Goal: Task Accomplishment & Management: Manage account settings

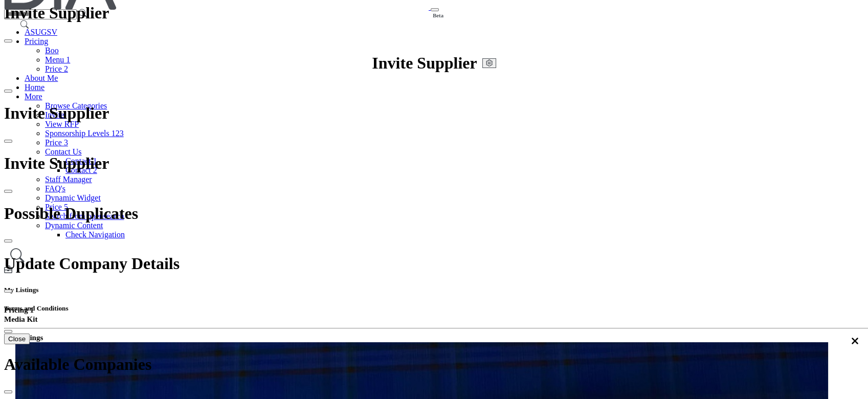
scroll to position [68, 0]
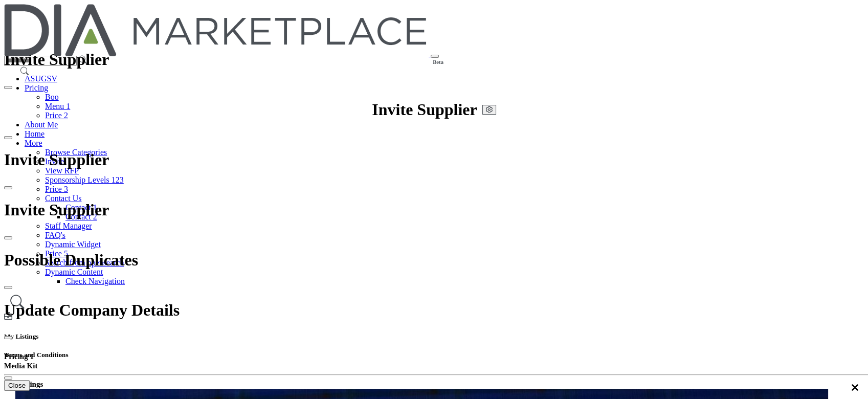
click at [107, 148] on link "Browse Categories" at bounding box center [76, 152] width 62 height 9
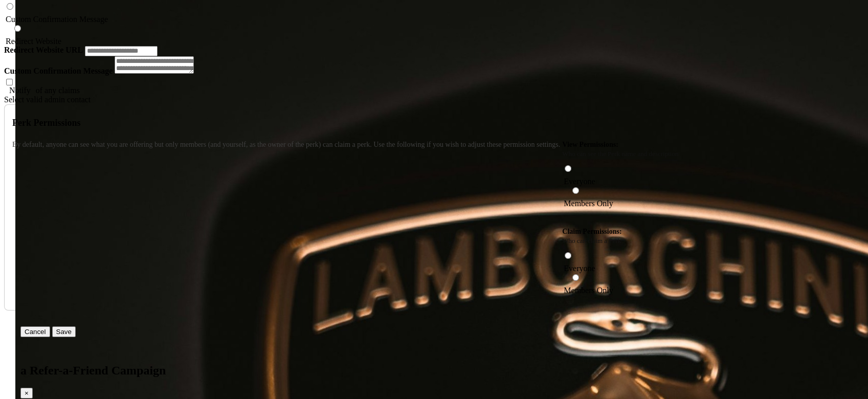
scroll to position [1772, 0]
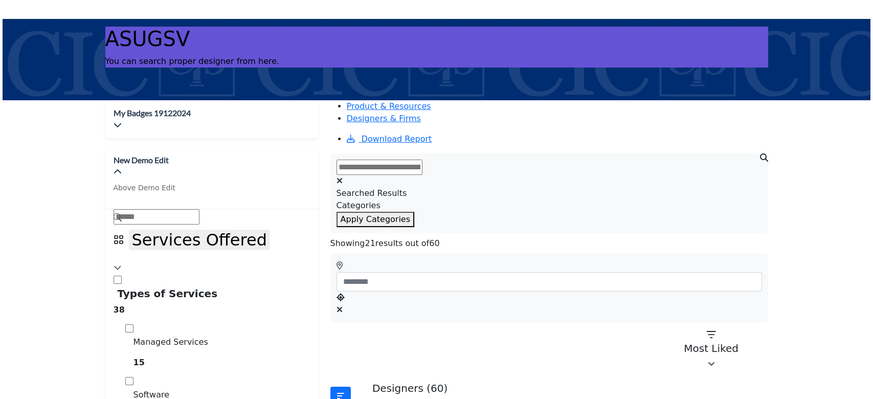
scroll to position [341, 0]
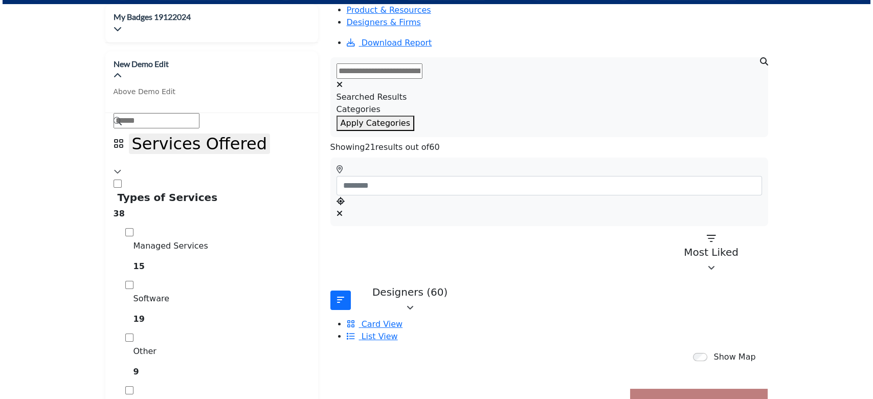
scroll to position [341, 0]
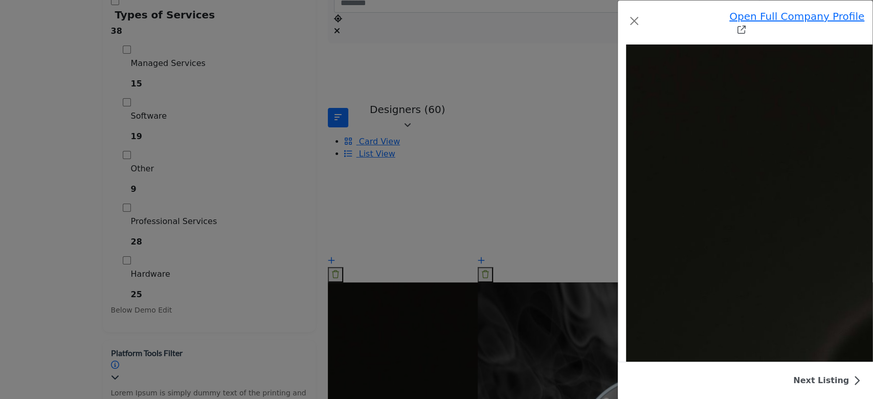
scroll to position [3424, 0]
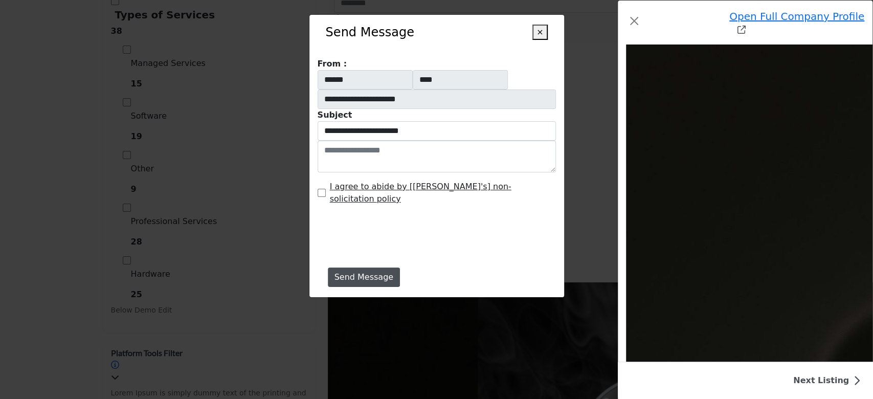
click at [542, 33] on button "×" at bounding box center [539, 32] width 15 height 15
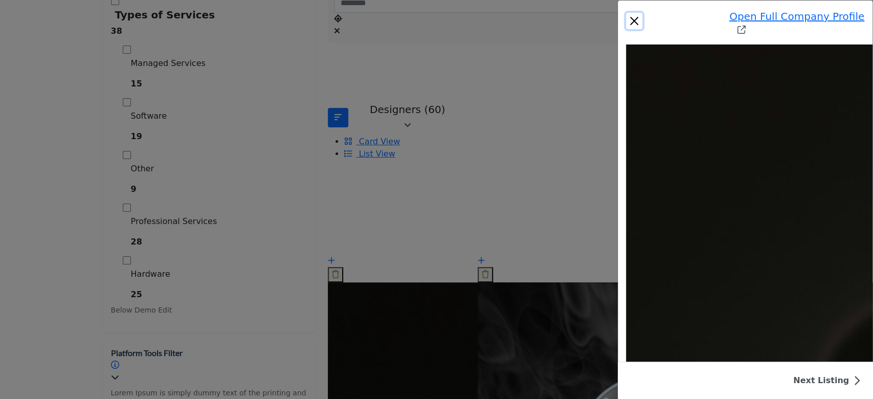
click at [626, 13] on button "Close" at bounding box center [634, 21] width 16 height 16
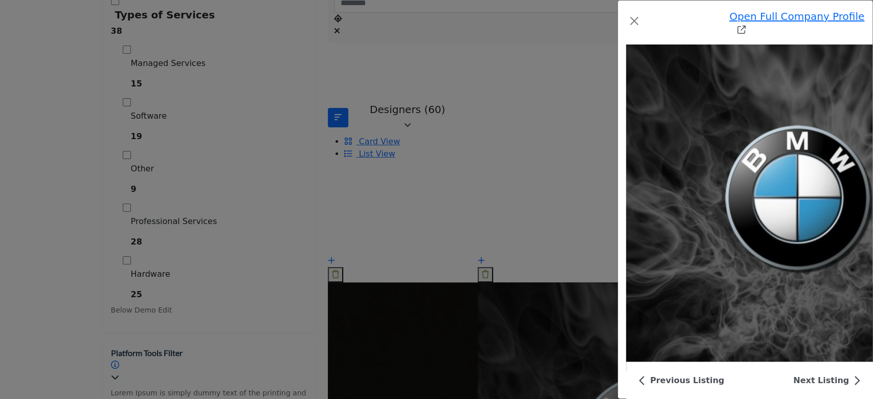
scroll to position [3265, 0]
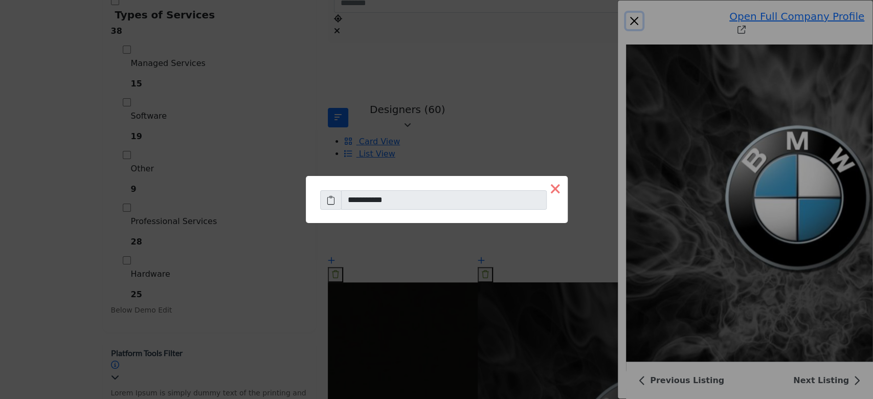
click at [543, 189] on button "×" at bounding box center [555, 188] width 25 height 25
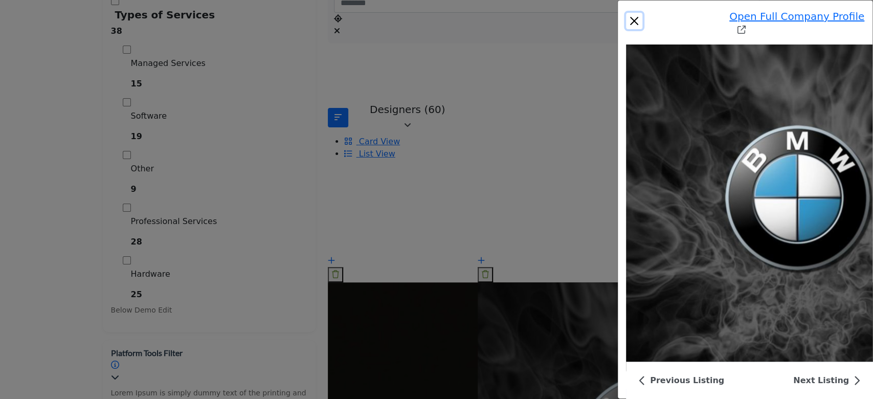
click at [626, 13] on button "Close" at bounding box center [634, 21] width 16 height 16
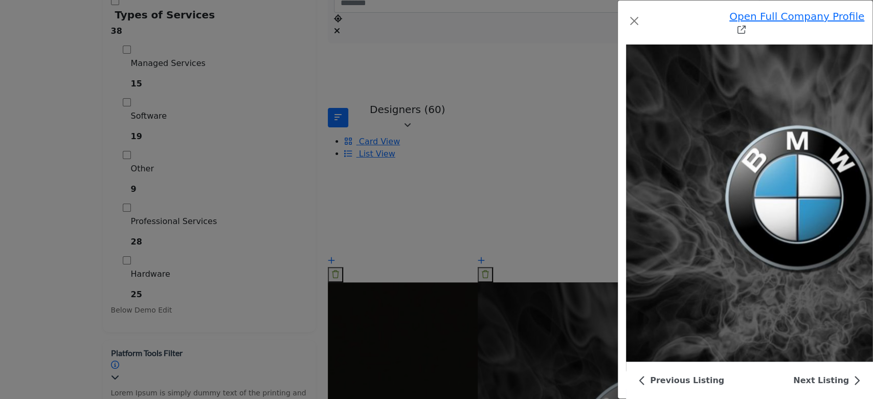
scroll to position [3246, 0]
click at [626, 17] on button "Close" at bounding box center [634, 21] width 16 height 16
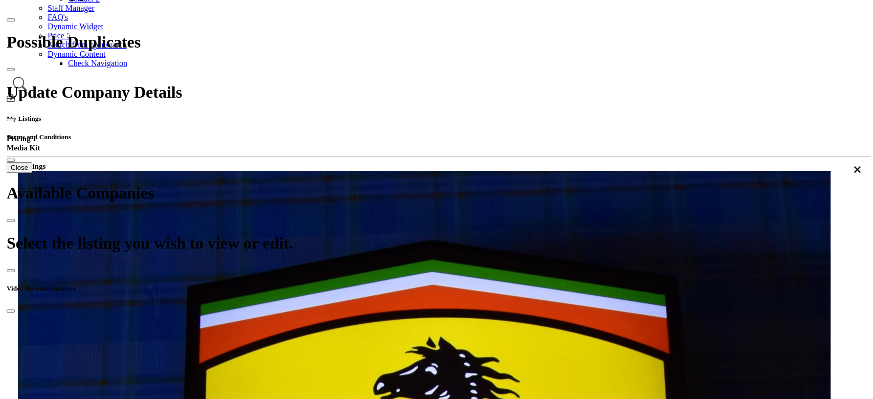
scroll to position [50, 0]
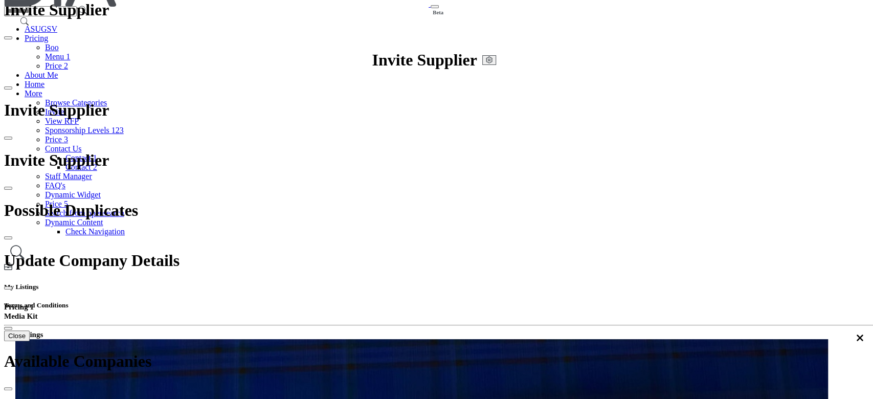
type input "*******"
select select "****"
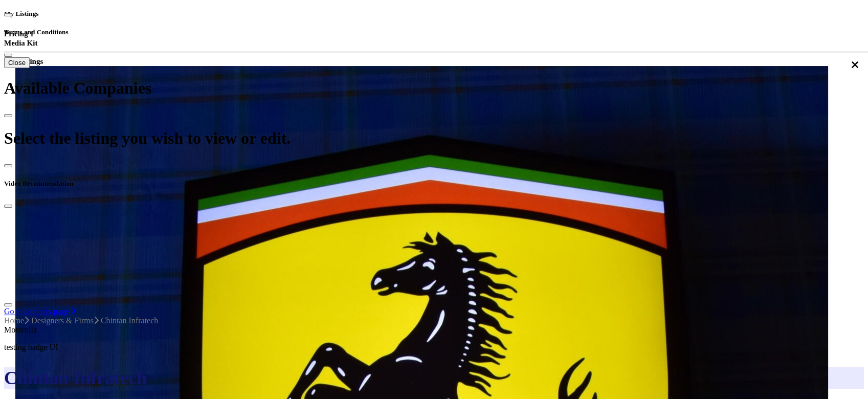
scroll to position [595, 0]
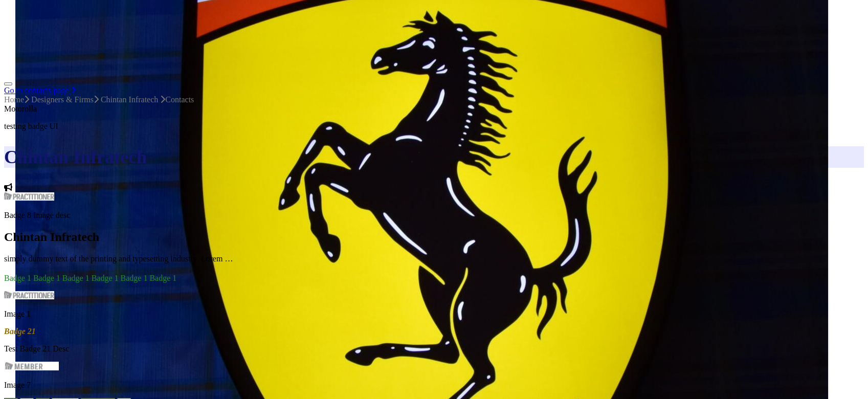
scroll to position [545, 0]
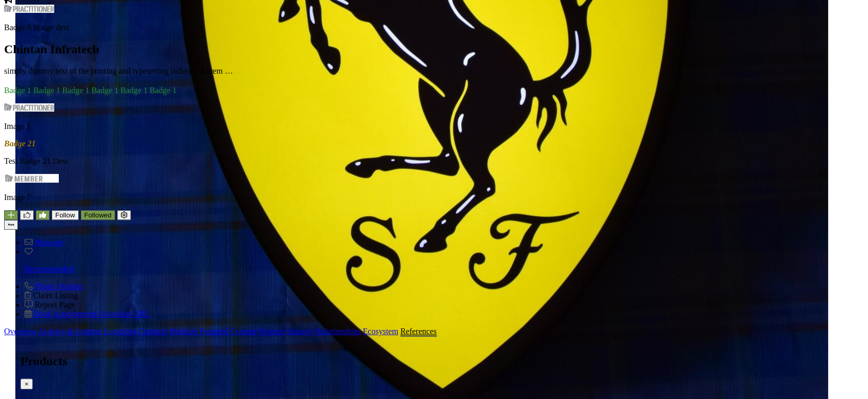
scroll to position [886, 0]
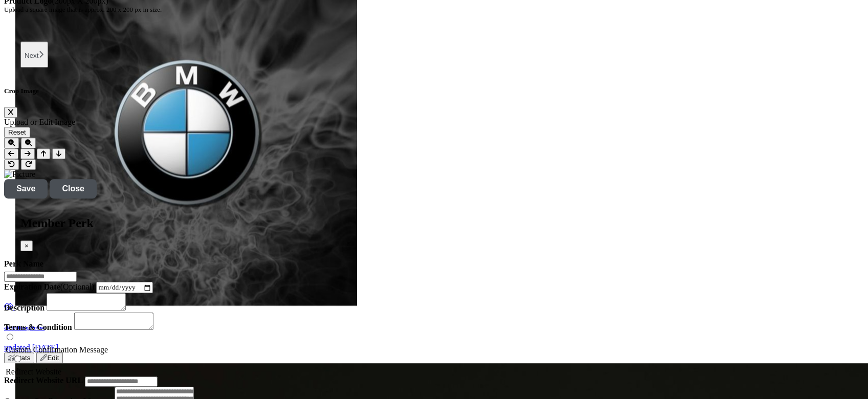
scroll to position [1295, 0]
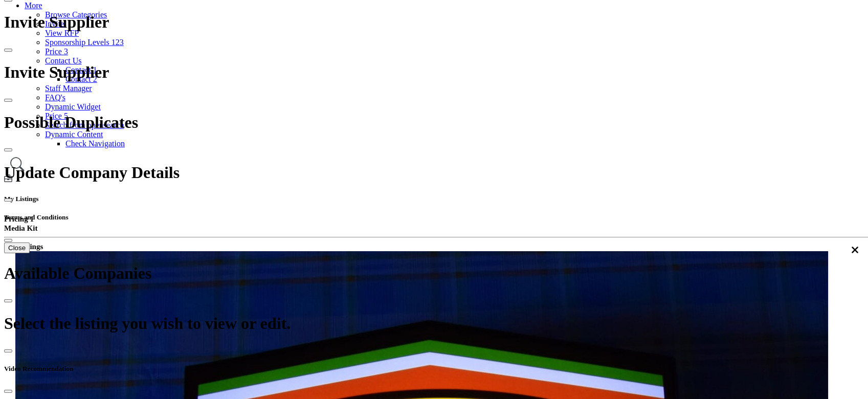
scroll to position [136, 0]
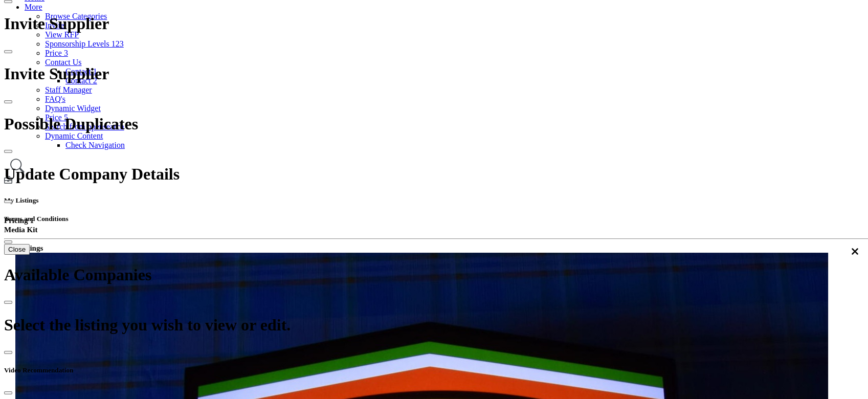
type input "*******"
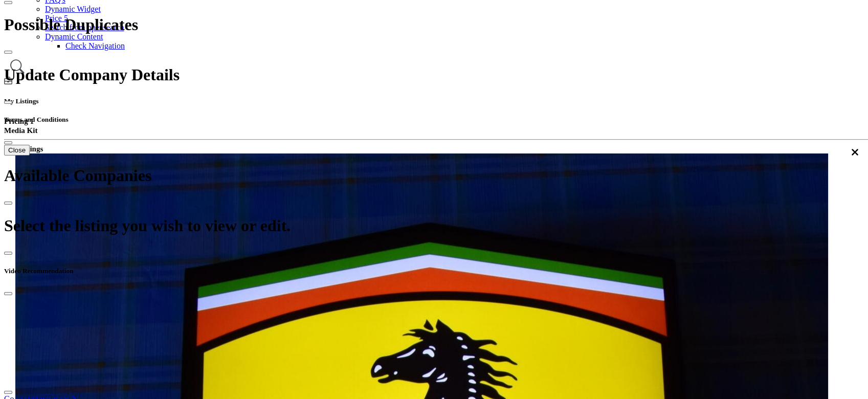
scroll to position [205, 0]
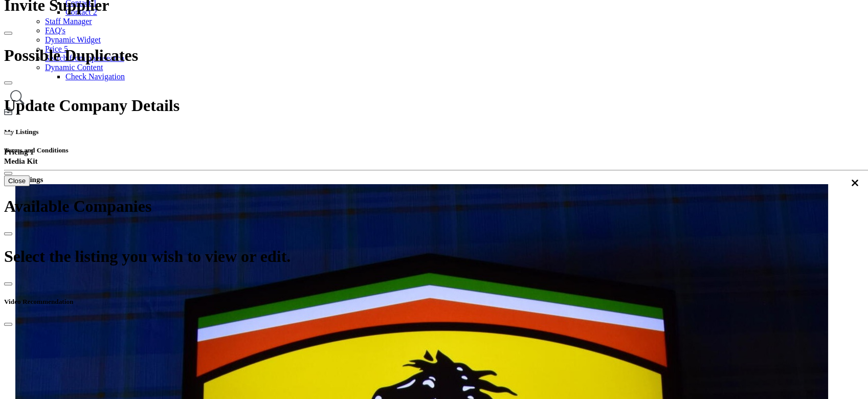
click at [659, 200] on div "Newest" at bounding box center [667, 195] width 115 height 9
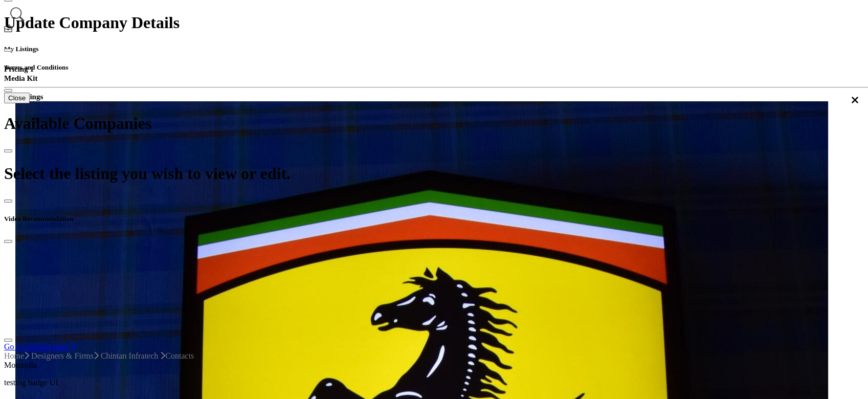
scroll to position [273, 0]
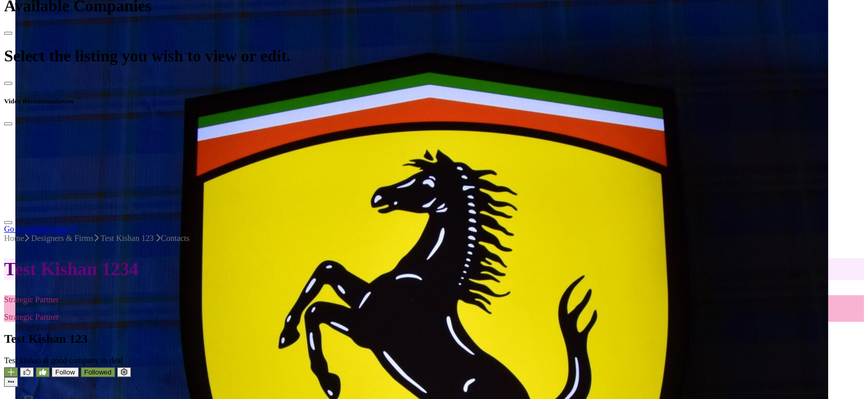
scroll to position [273, 0]
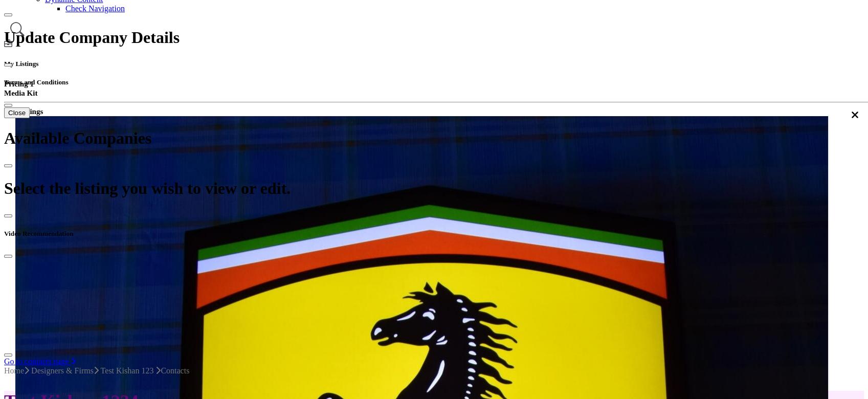
type input "*"
type input "*****"
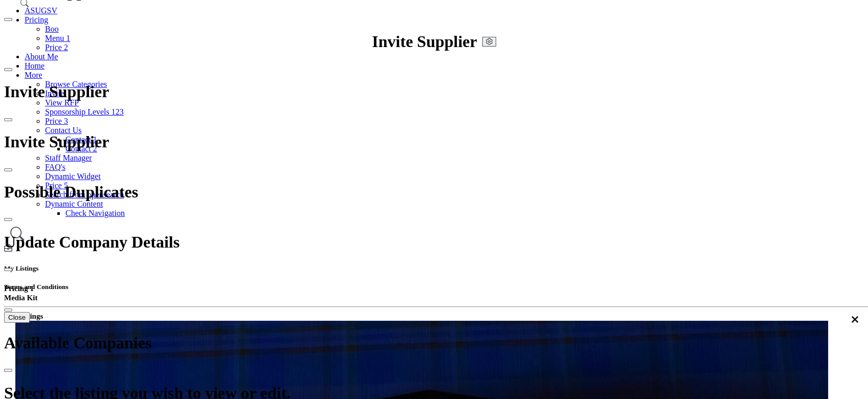
scroll to position [0, 0]
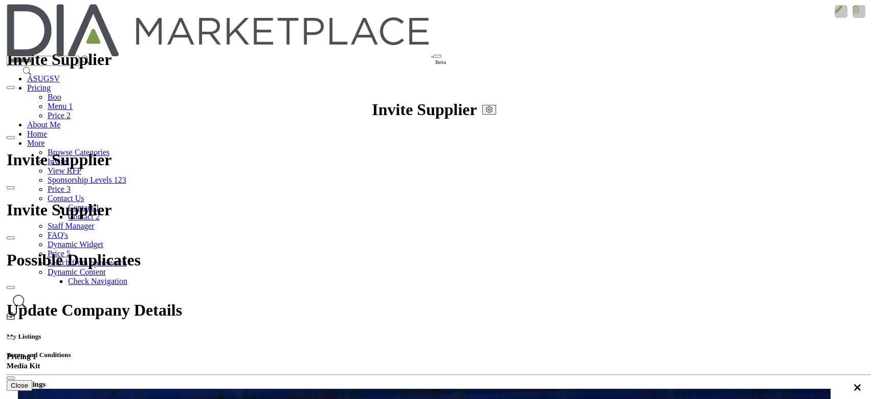
scroll to position [136, 0]
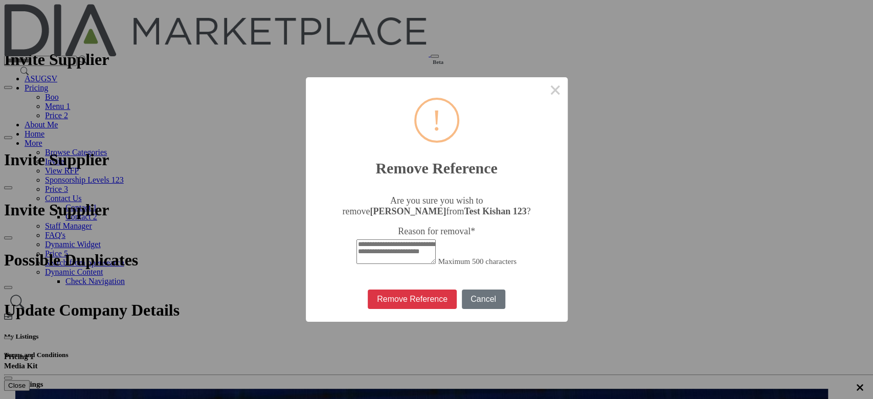
click at [434, 239] on textarea "Reason for removal *" at bounding box center [395, 251] width 79 height 25
click at [431, 239] on textarea "Reason for removal *" at bounding box center [395, 251] width 79 height 25
click at [400, 239] on textarea "Reason for removal *" at bounding box center [395, 251] width 79 height 25
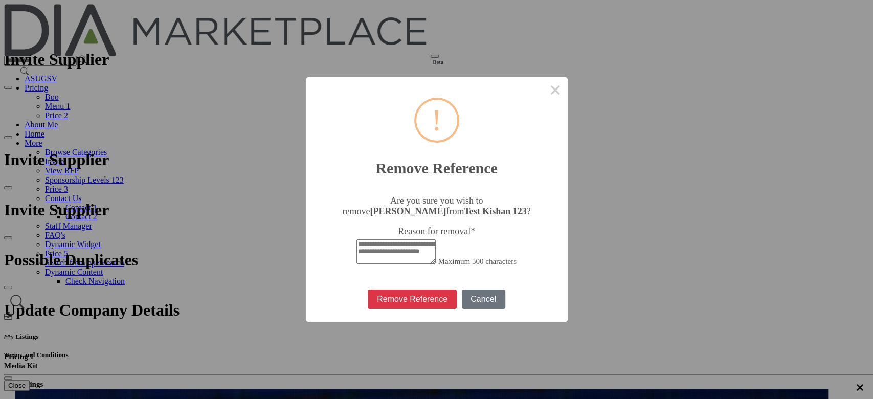
click at [375, 239] on textarea "Reason for removal *" at bounding box center [395, 251] width 79 height 25
click at [543, 91] on button "×" at bounding box center [555, 89] width 25 height 25
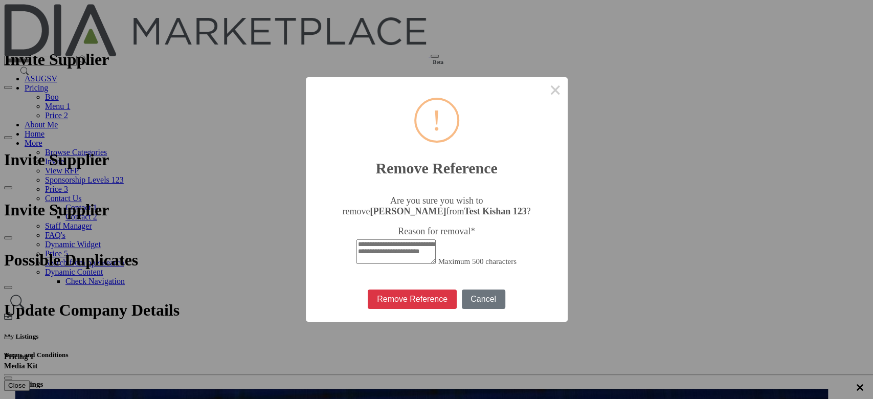
click at [429, 239] on textarea "Reason for removal *" at bounding box center [395, 251] width 79 height 25
click at [446, 302] on button "Remove Reference" at bounding box center [412, 298] width 88 height 19
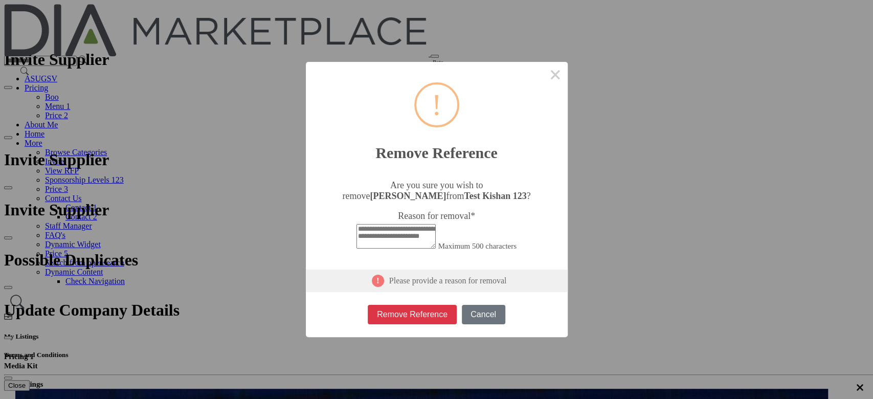
click at [399, 224] on textarea "Reason for removal *" at bounding box center [395, 236] width 79 height 25
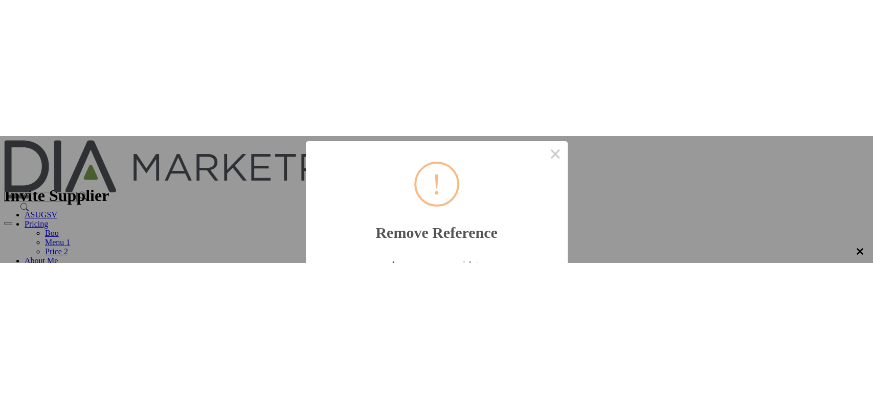
scroll to position [68, 0]
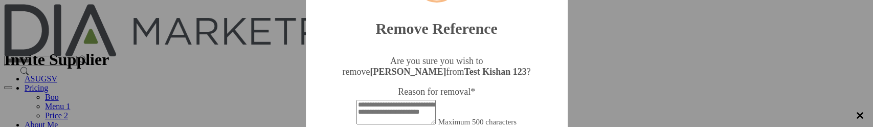
click at [411, 100] on textarea "Reason for removal *" at bounding box center [395, 112] width 79 height 25
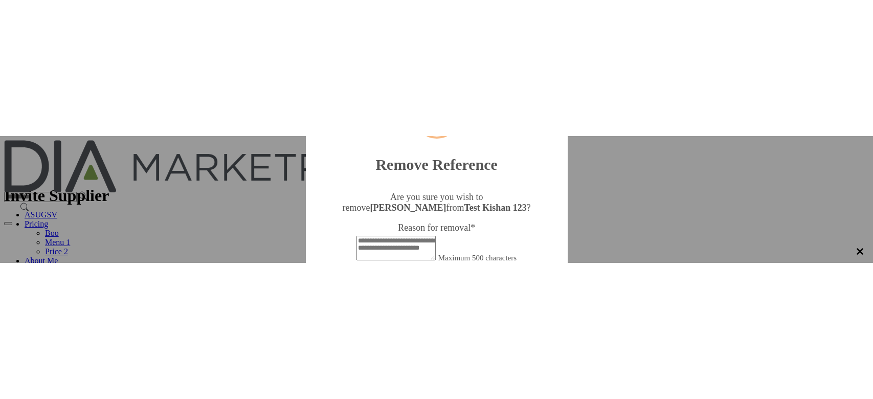
scroll to position [0, 0]
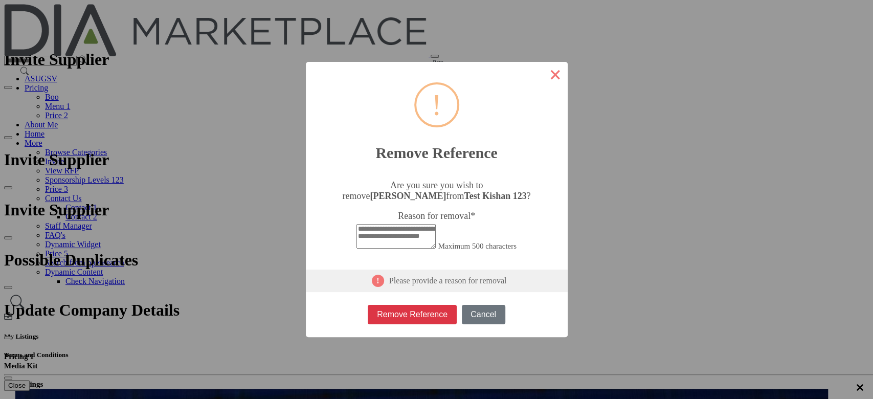
click at [545, 80] on button "×" at bounding box center [555, 74] width 25 height 25
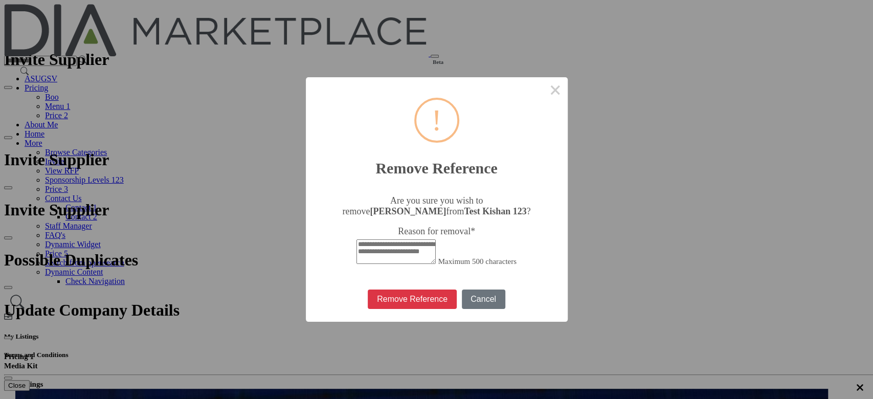
click at [436, 239] on textarea "Reason for removal *" at bounding box center [395, 251] width 79 height 25
click at [543, 87] on button "×" at bounding box center [555, 89] width 25 height 25
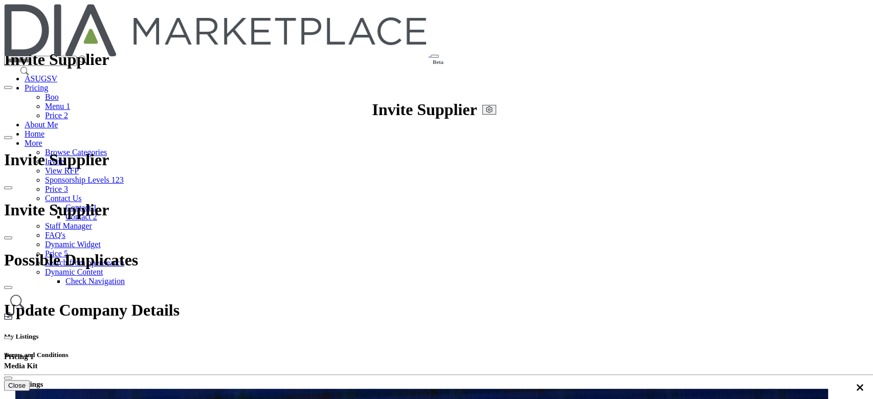
scroll to position [205, 0]
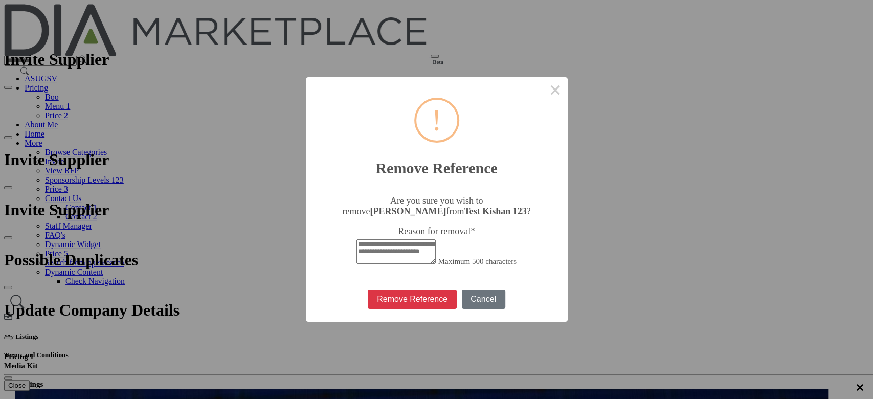
click at [378, 239] on textarea "Reason for removal *" at bounding box center [395, 251] width 79 height 25
click at [377, 239] on textarea "Reason for removal *" at bounding box center [395, 251] width 79 height 25
click at [543, 88] on button "×" at bounding box center [555, 89] width 25 height 25
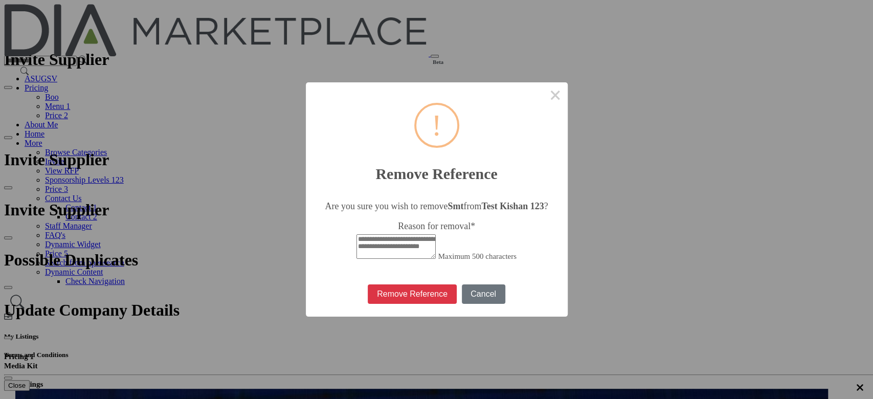
click at [420, 236] on textarea "Reason for removal *" at bounding box center [395, 246] width 79 height 25
click at [543, 88] on button "×" at bounding box center [555, 94] width 25 height 25
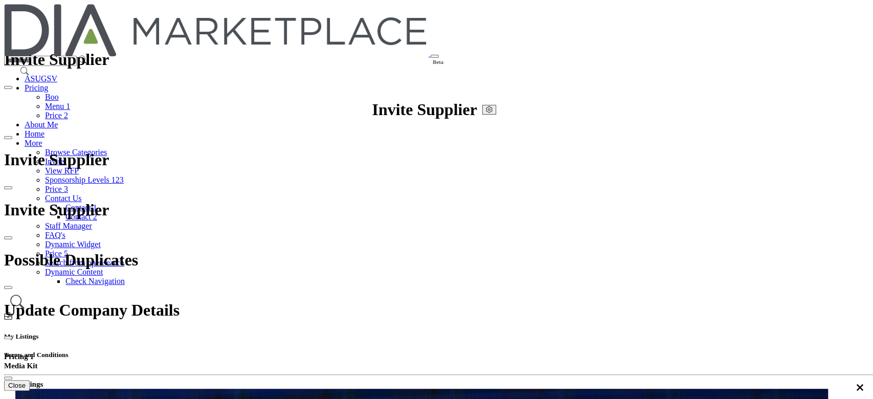
scroll to position [206, 0]
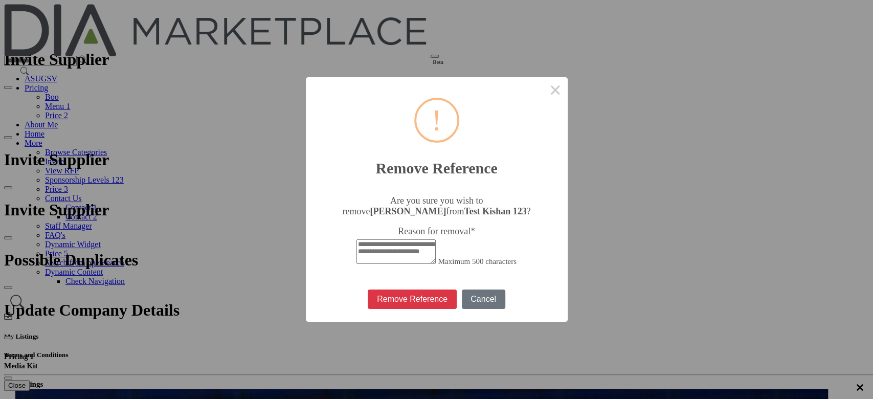
click at [381, 239] on textarea "Reason for removal *" at bounding box center [395, 251] width 79 height 25
click at [462, 293] on button "Cancel" at bounding box center [483, 298] width 43 height 19
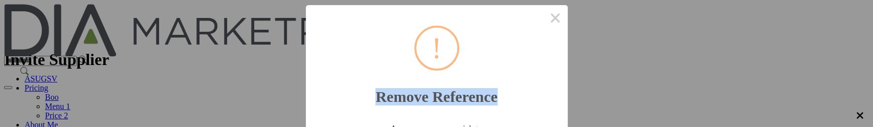
drag, startPoint x: 377, startPoint y: 81, endPoint x: 500, endPoint y: 83, distance: 122.2
click at [500, 83] on h2 "Remove Reference" at bounding box center [437, 91] width 262 height 30
copy h2 "Remove Reference"
click at [543, 15] on button "×" at bounding box center [555, 17] width 25 height 25
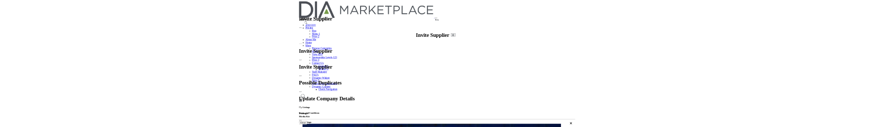
scroll to position [1, 0]
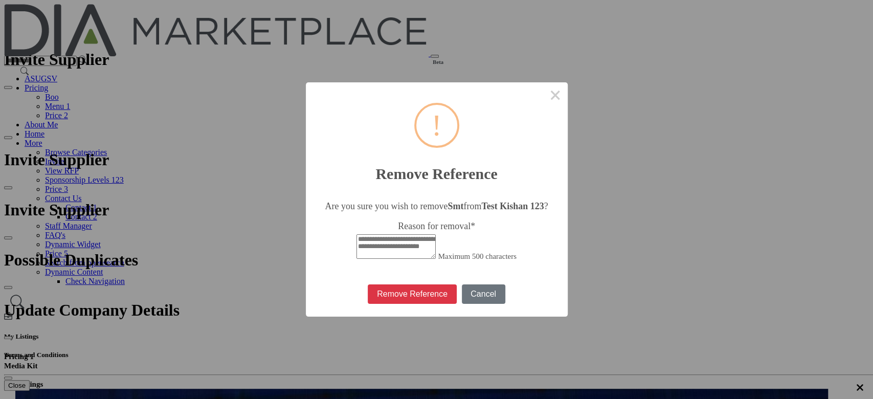
click at [408, 234] on textarea "Reason for removal *" at bounding box center [395, 246] width 79 height 25
click at [543, 92] on button "×" at bounding box center [555, 94] width 25 height 25
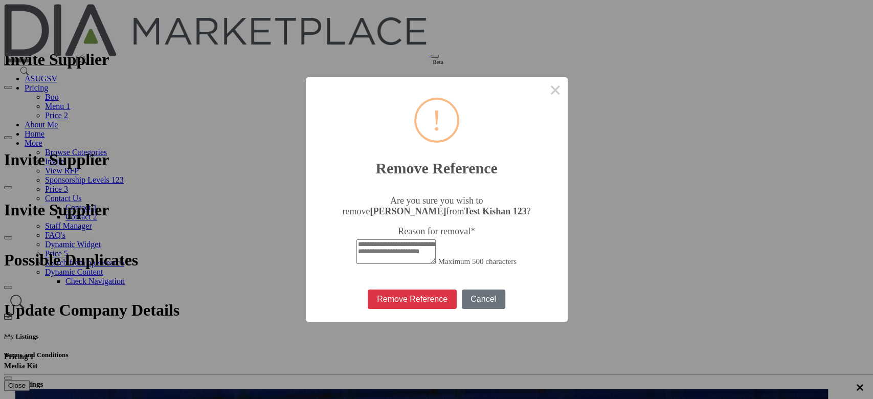
click at [436, 239] on textarea "Reason for removal *" at bounding box center [395, 251] width 79 height 25
click at [543, 88] on button "×" at bounding box center [555, 89] width 25 height 25
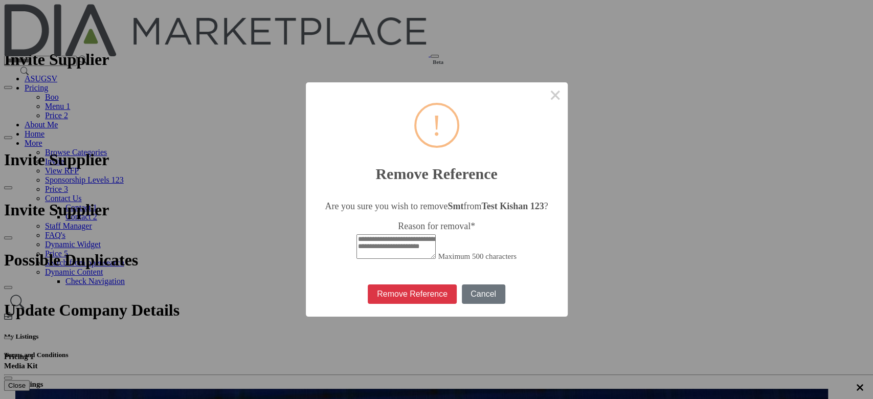
click at [405, 234] on textarea "Reason for removal *" at bounding box center [395, 246] width 79 height 25
click at [543, 89] on button "×" at bounding box center [555, 94] width 25 height 25
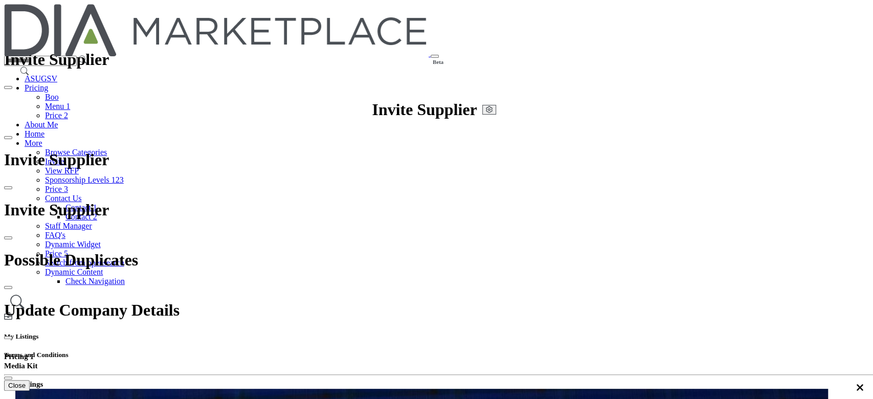
type input "*****"
select select "*********"
type input "*"
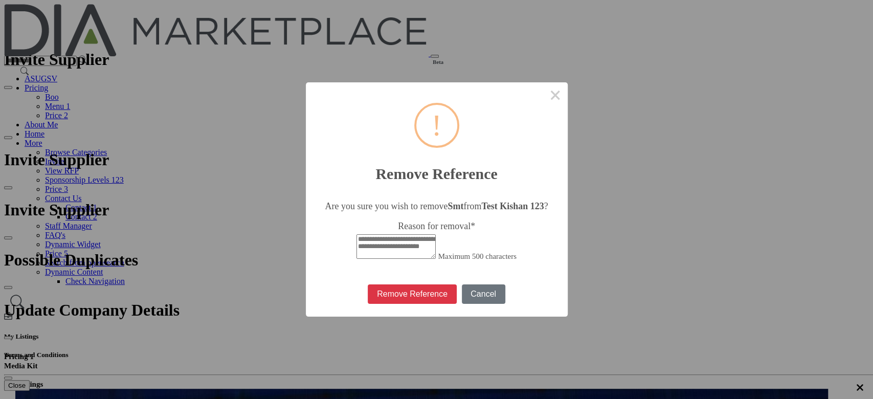
click at [436, 234] on textarea "Reason for removal *" at bounding box center [395, 246] width 79 height 25
click at [395, 234] on textarea "Reason for removal *" at bounding box center [395, 246] width 79 height 25
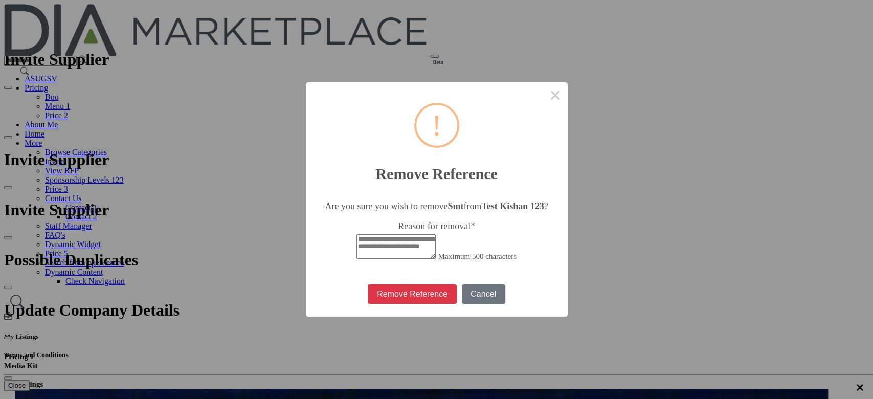
click at [395, 234] on textarea "Reason for removal *" at bounding box center [395, 246] width 79 height 25
click at [462, 297] on button "Cancel" at bounding box center [483, 293] width 43 height 19
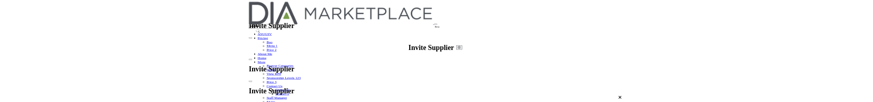
scroll to position [1, 0]
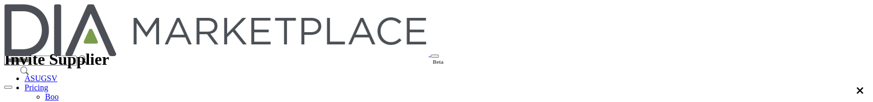
scroll to position [206, 0]
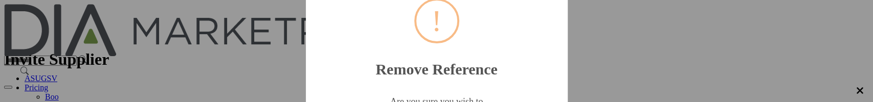
scroll to position [136, 0]
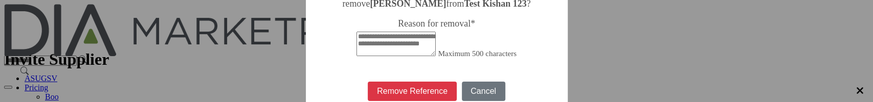
click at [412, 32] on textarea "Reason for removal *" at bounding box center [395, 44] width 79 height 25
click at [399, 37] on textarea "Reason for removal *" at bounding box center [395, 44] width 79 height 25
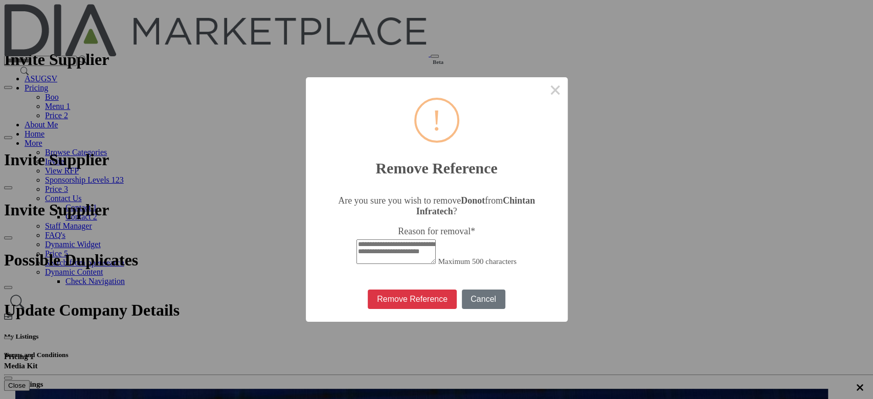
click at [436, 239] on textarea "Reason for removal *" at bounding box center [395, 251] width 79 height 25
click at [417, 239] on textarea "Reason for removal *" at bounding box center [395, 251] width 79 height 25
click at [399, 239] on textarea "Reason for removal *" at bounding box center [395, 251] width 79 height 25
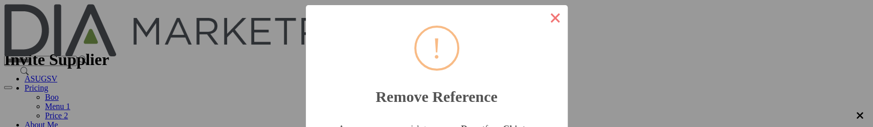
click at [543, 14] on button "×" at bounding box center [555, 17] width 25 height 25
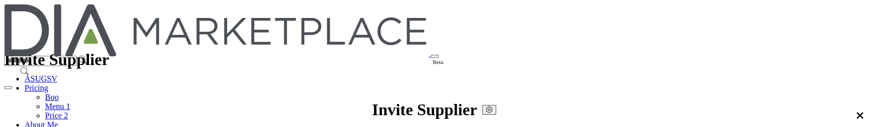
scroll to position [273, 0]
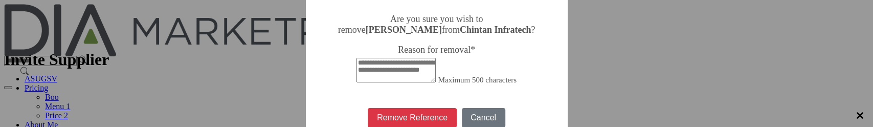
scroll to position [121, 0]
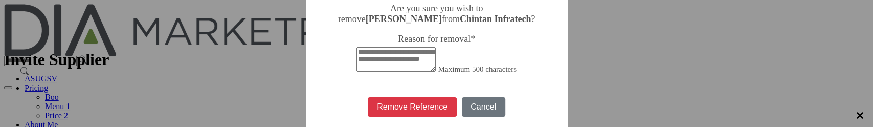
click at [409, 47] on textarea "Reason for removal *" at bounding box center [395, 59] width 79 height 25
click at [383, 47] on textarea "Reason for removal *" at bounding box center [395, 59] width 79 height 25
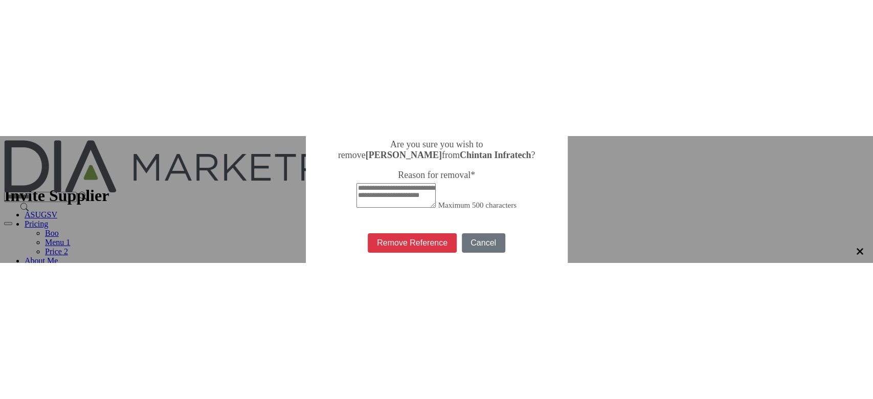
scroll to position [53, 0]
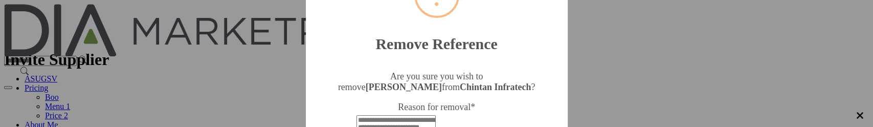
click at [402, 115] on textarea "Reason for removal *" at bounding box center [395, 127] width 79 height 25
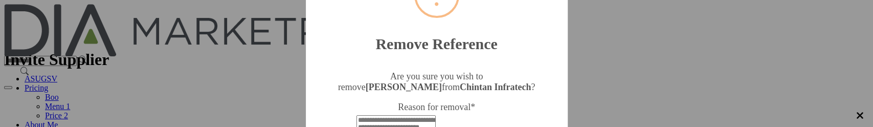
click at [402, 115] on textarea "Reason for removal *" at bounding box center [395, 127] width 79 height 25
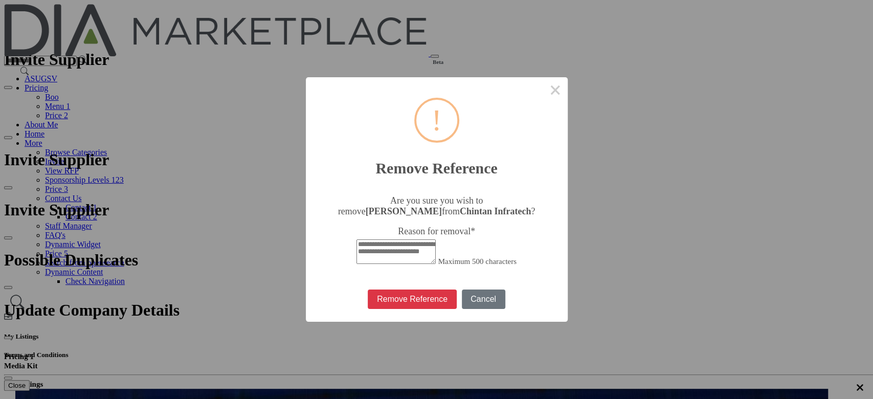
scroll to position [0, 0]
click at [863, 16] on div "× ! Remove Reference Are you sure you wish to remove Pavan from Chintan Infrate…" at bounding box center [436, 199] width 873 height 399
click at [543, 91] on button "×" at bounding box center [555, 89] width 25 height 25
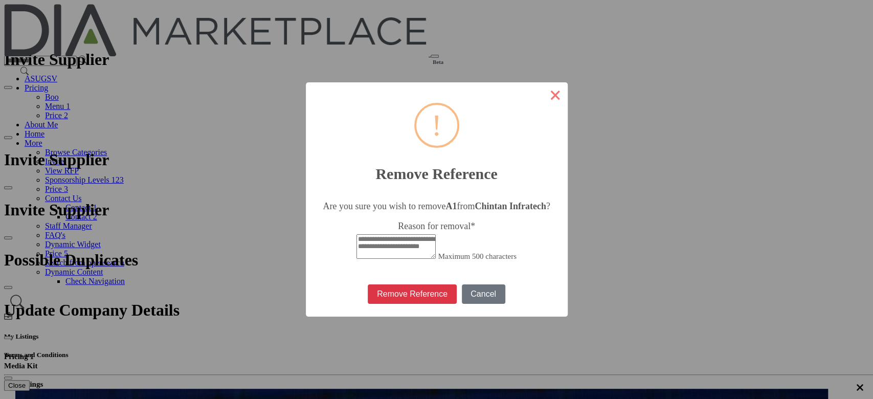
click at [543, 90] on button "×" at bounding box center [555, 94] width 25 height 25
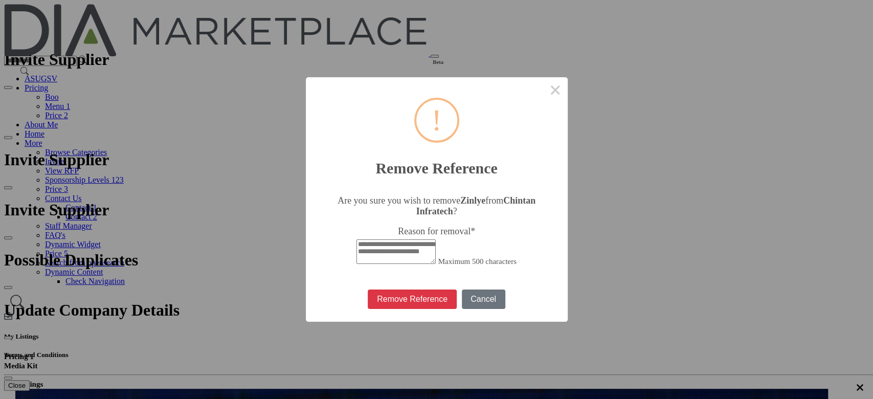
click at [425, 239] on textarea "Reason for removal *" at bounding box center [395, 251] width 79 height 25
click at [543, 88] on button "×" at bounding box center [555, 89] width 25 height 25
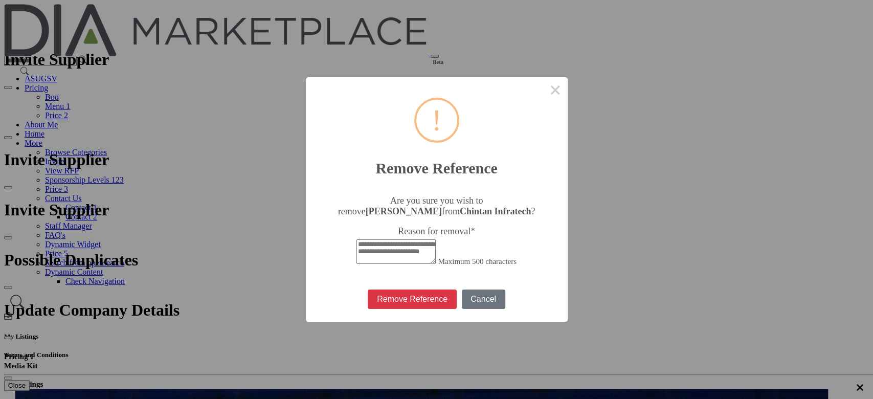
click at [436, 239] on textarea "Reason for removal *" at bounding box center [395, 251] width 79 height 25
click at [543, 91] on button "×" at bounding box center [555, 89] width 25 height 25
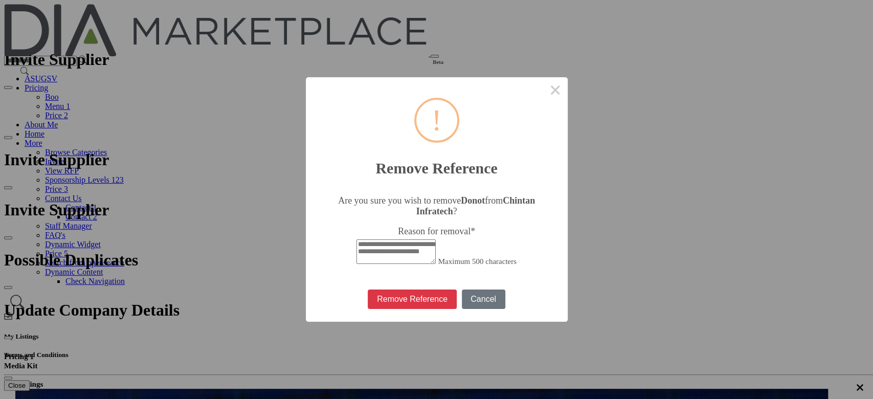
click at [445, 226] on label "Reason for removal *" at bounding box center [436, 231] width 232 height 11
click at [436, 239] on textarea "Reason for removal *" at bounding box center [395, 251] width 79 height 25
click at [543, 92] on button "×" at bounding box center [555, 89] width 25 height 25
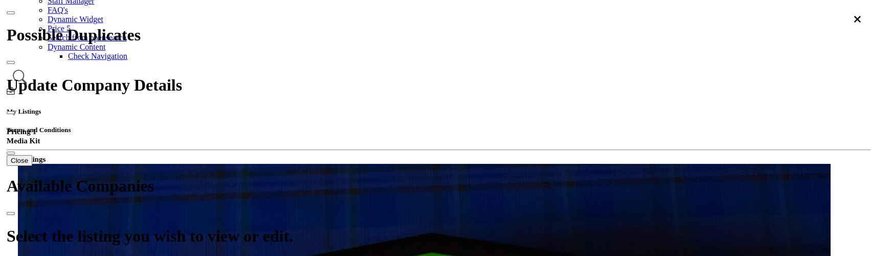
scroll to position [205, 0]
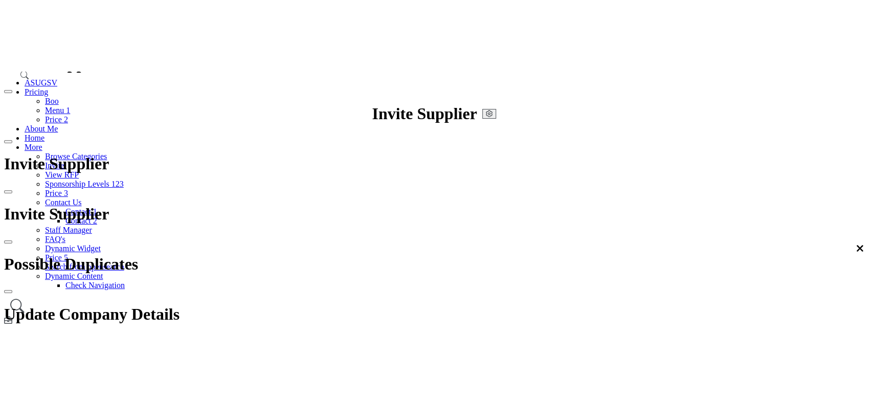
scroll to position [68, 0]
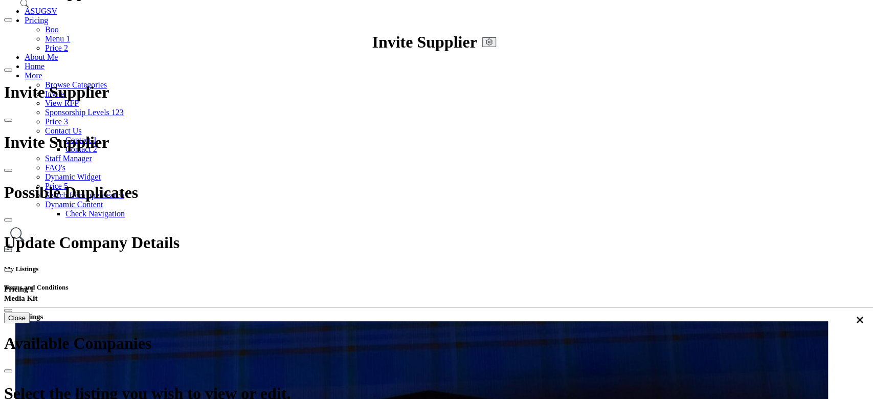
scroll to position [68, 0]
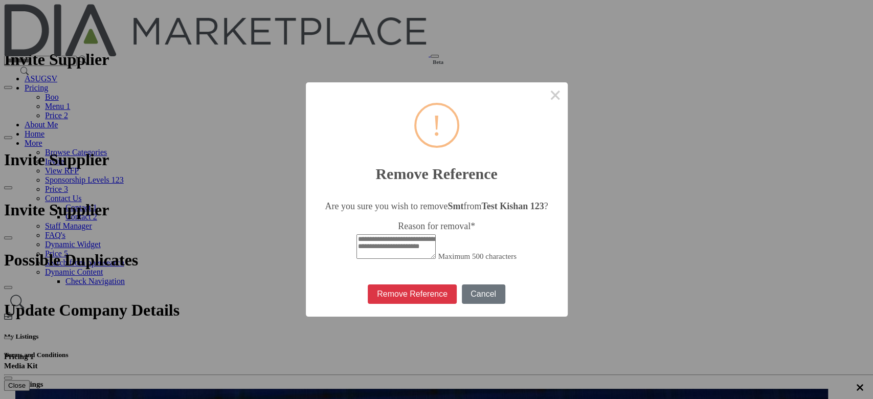
click at [373, 234] on textarea "Reason for removal *" at bounding box center [395, 246] width 79 height 25
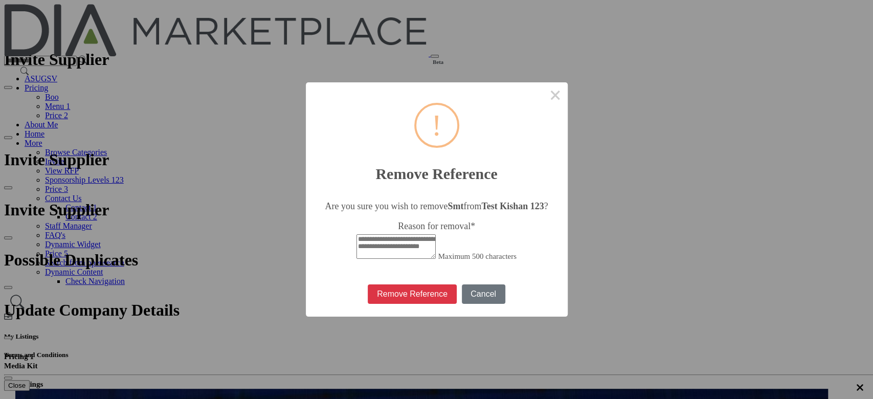
click at [373, 234] on textarea "Reason for removal *" at bounding box center [395, 246] width 79 height 25
click at [416, 234] on textarea "Reason for removal *" at bounding box center [395, 246] width 79 height 25
click at [462, 255] on button "Cancel" at bounding box center [483, 293] width 43 height 19
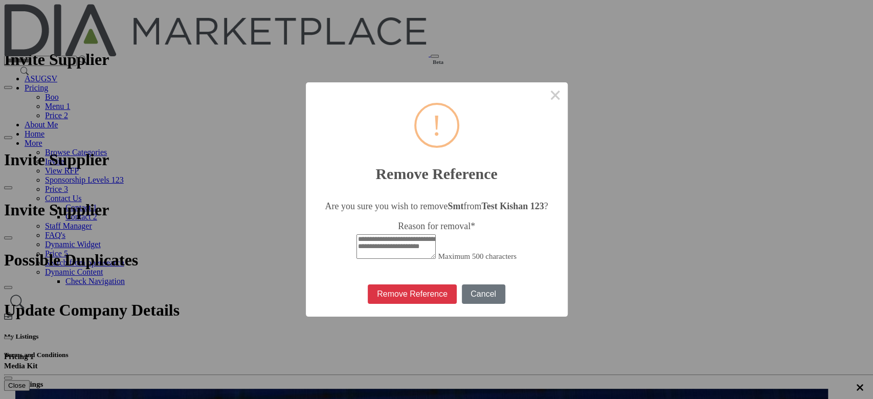
click at [430, 234] on textarea "Reason for removal *" at bounding box center [395, 246] width 79 height 25
click at [544, 89] on button "×" at bounding box center [555, 94] width 25 height 25
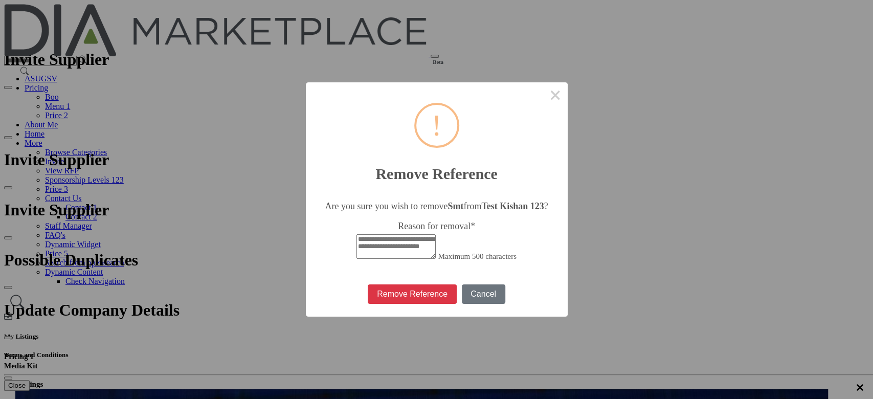
click at [380, 235] on textarea "Reason for removal *" at bounding box center [395, 246] width 79 height 25
click at [543, 90] on button "×" at bounding box center [555, 94] width 25 height 25
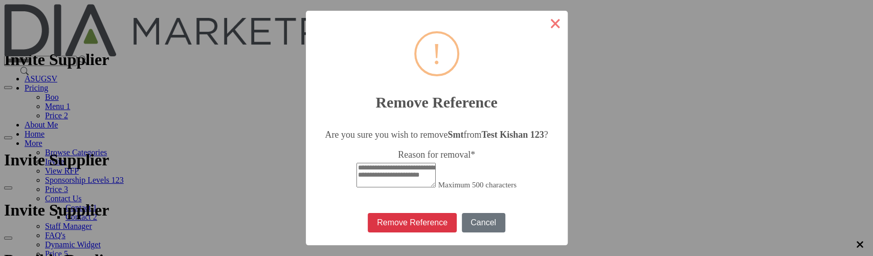
click at [543, 17] on button "×" at bounding box center [555, 23] width 25 height 25
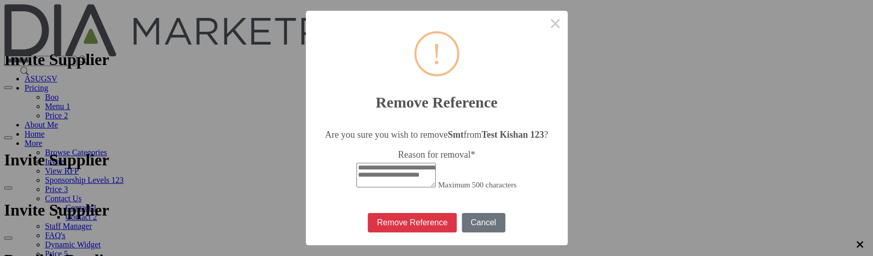
click at [426, 163] on textarea "Reason for removal *" at bounding box center [395, 175] width 79 height 25
click at [427, 81] on h2 "Remove Reference" at bounding box center [437, 96] width 262 height 30
click at [444, 223] on button "Remove Reference" at bounding box center [412, 222] width 88 height 19
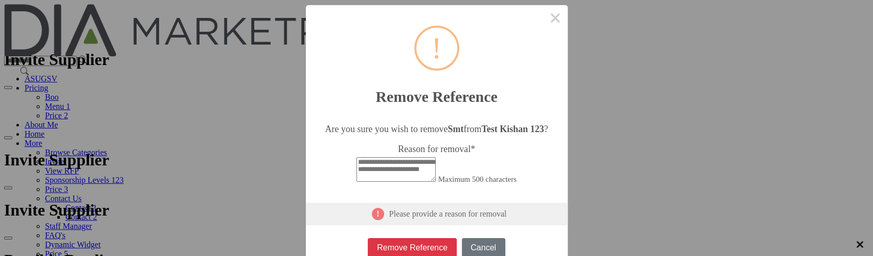
click at [412, 163] on textarea "Reason for removal *" at bounding box center [395, 169] width 79 height 25
click at [442, 248] on button "Remove Reference" at bounding box center [412, 247] width 88 height 19
click at [417, 171] on textarea "Reason for removal *" at bounding box center [395, 169] width 79 height 25
click at [418, 162] on textarea "Reason for removal *" at bounding box center [395, 169] width 79 height 25
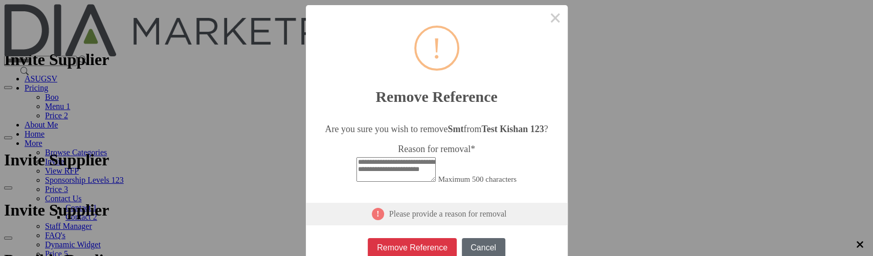
click at [462, 246] on button "Cancel" at bounding box center [483, 247] width 43 height 19
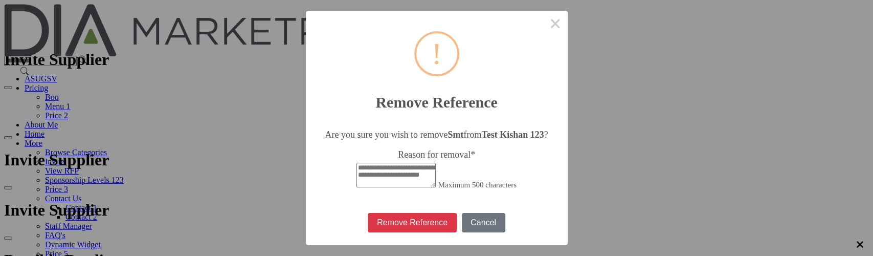
click at [434, 164] on textarea "Reason for removal *" at bounding box center [395, 175] width 79 height 25
click at [397, 163] on textarea "Reason for removal *" at bounding box center [395, 175] width 79 height 25
click at [462, 227] on button "Cancel" at bounding box center [483, 222] width 43 height 19
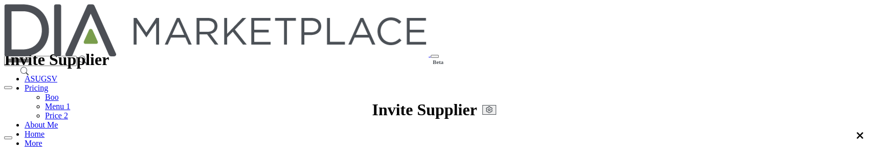
scroll to position [136, 0]
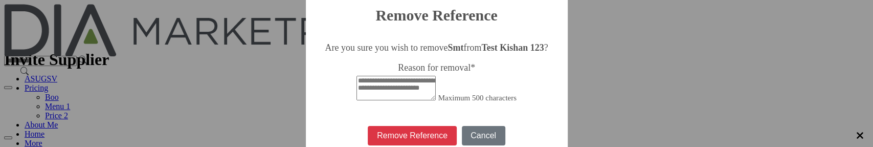
scroll to position [101, 0]
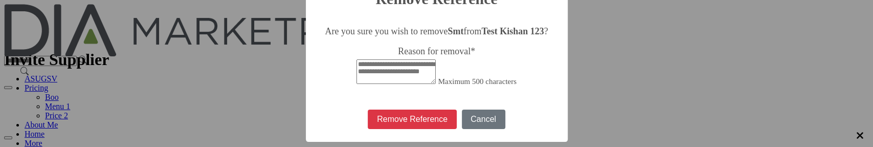
click at [401, 61] on textarea "Reason for removal *" at bounding box center [395, 71] width 79 height 25
click at [447, 125] on button "Remove Reference" at bounding box center [412, 118] width 88 height 19
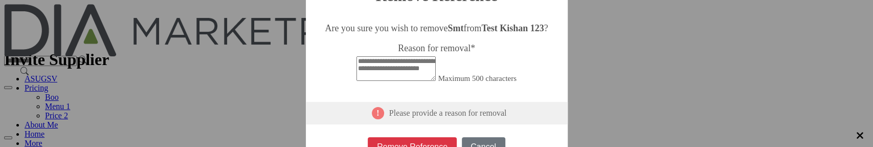
scroll to position [127, 0]
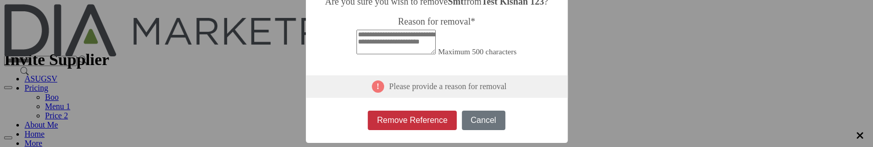
click at [454, 121] on button "Remove Reference" at bounding box center [412, 119] width 88 height 19
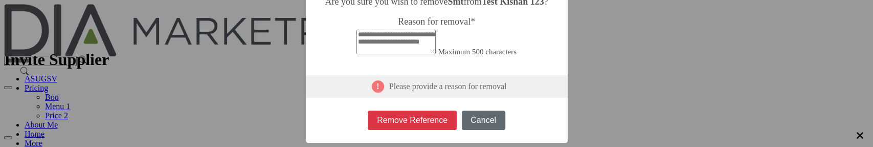
click at [462, 119] on button "Cancel" at bounding box center [483, 119] width 43 height 19
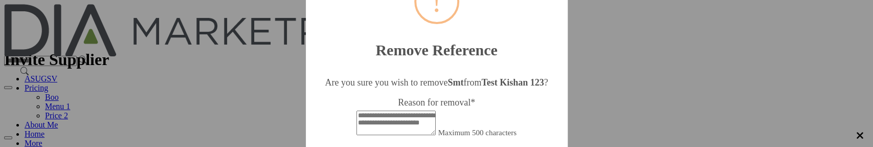
scroll to position [68, 0]
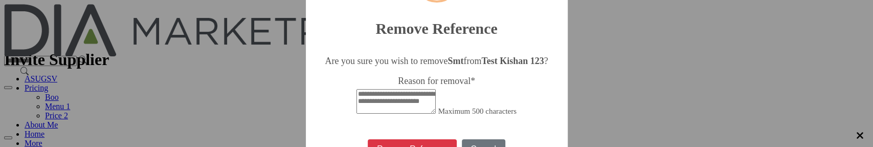
click at [412, 89] on textarea "Reason for removal *" at bounding box center [395, 101] width 79 height 25
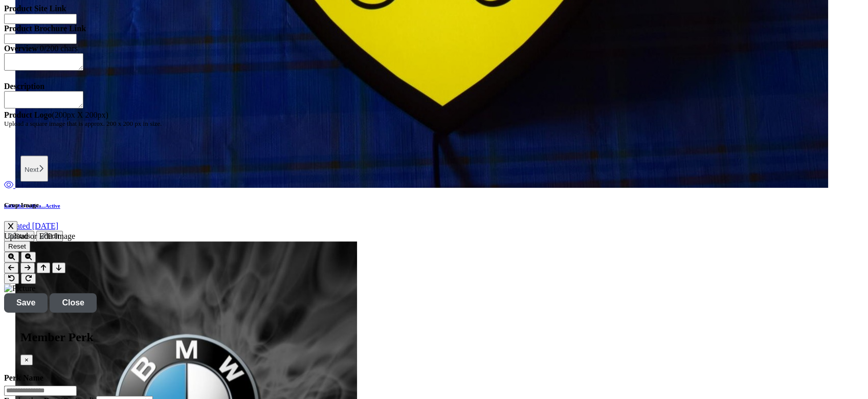
scroll to position [1023, 0]
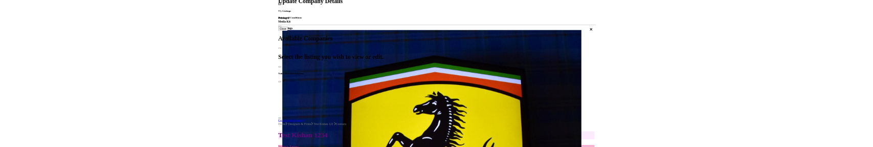
scroll to position [136, 0]
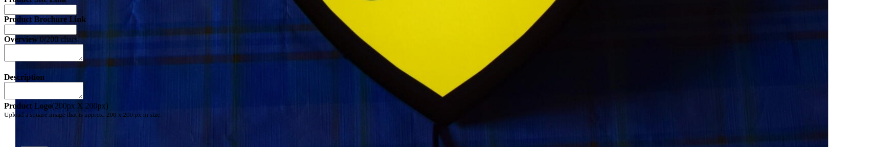
scroll to position [136, 0]
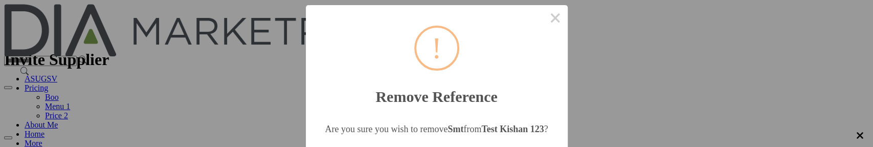
scroll to position [68, 0]
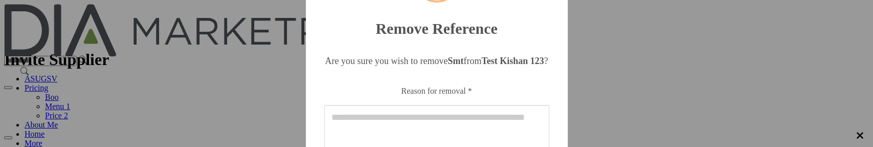
click at [440, 106] on textarea "Reason for removal *" at bounding box center [436, 136] width 225 height 62
click at [403, 105] on textarea "Reason for removal *" at bounding box center [436, 136] width 225 height 62
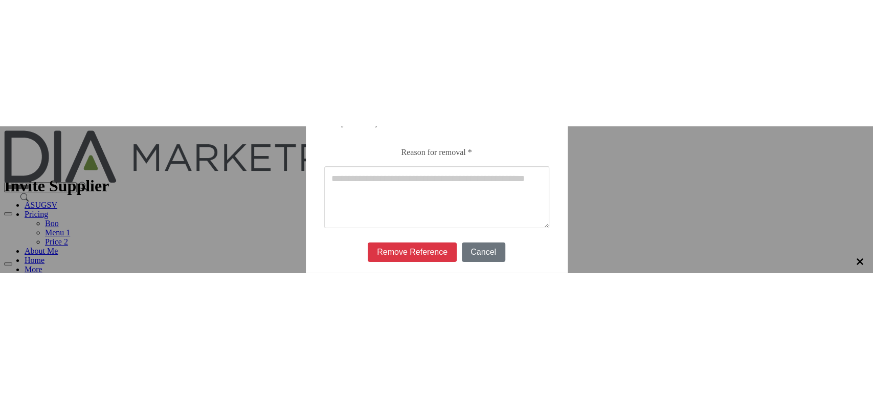
scroll to position [138, 0]
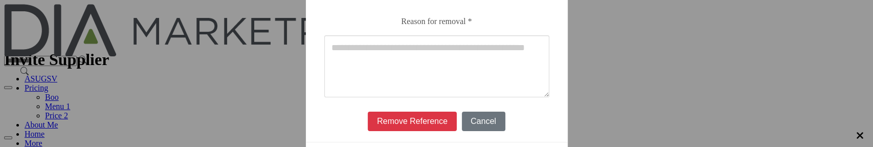
click at [366, 45] on textarea "Reason for removal *" at bounding box center [436, 66] width 225 height 62
click at [438, 111] on button "Remove Reference" at bounding box center [412, 120] width 88 height 19
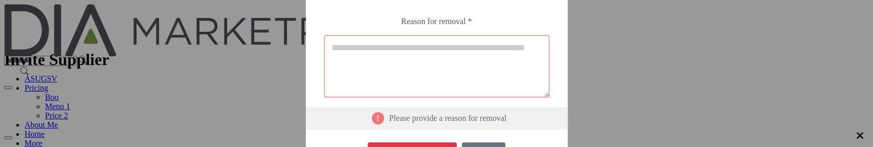
click at [368, 43] on textarea "Reason for removal *" at bounding box center [436, 66] width 225 height 62
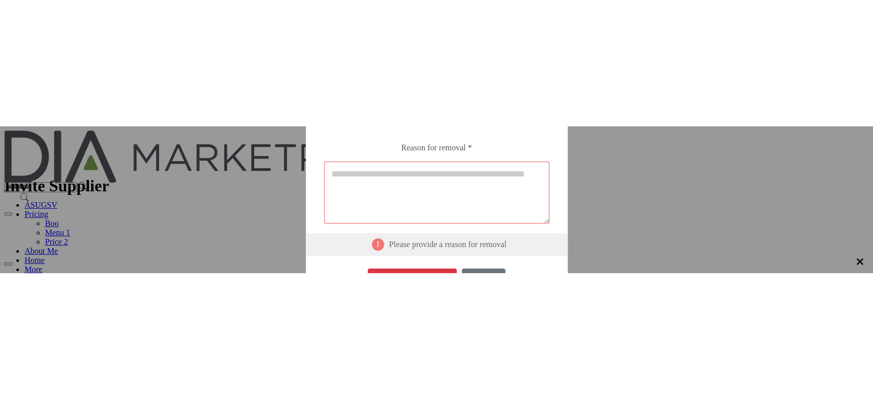
scroll to position [0, 0]
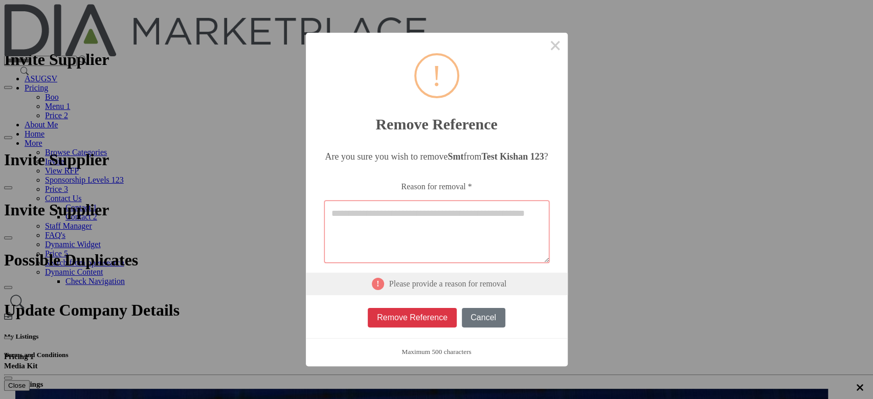
click at [380, 146] on textarea "Reason for removal *" at bounding box center [436, 231] width 225 height 62
click at [462, 146] on button "Cancel" at bounding box center [483, 317] width 43 height 19
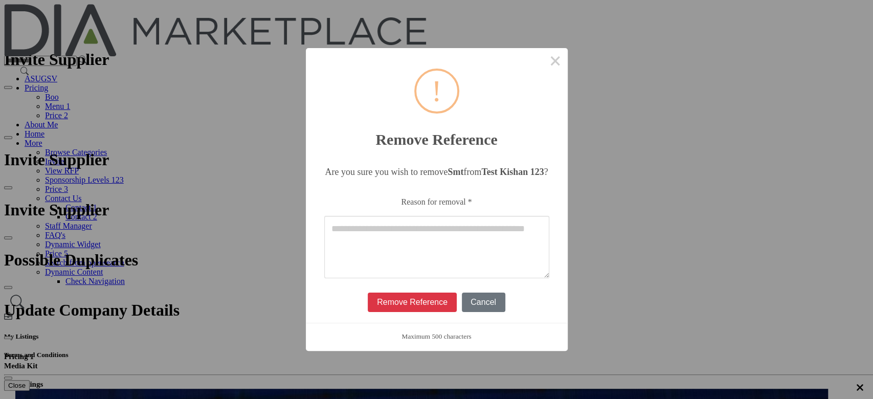
click at [369, 146] on textarea "Reason for removal *" at bounding box center [436, 247] width 225 height 62
type textarea "***"
click at [543, 72] on button "×" at bounding box center [555, 60] width 25 height 25
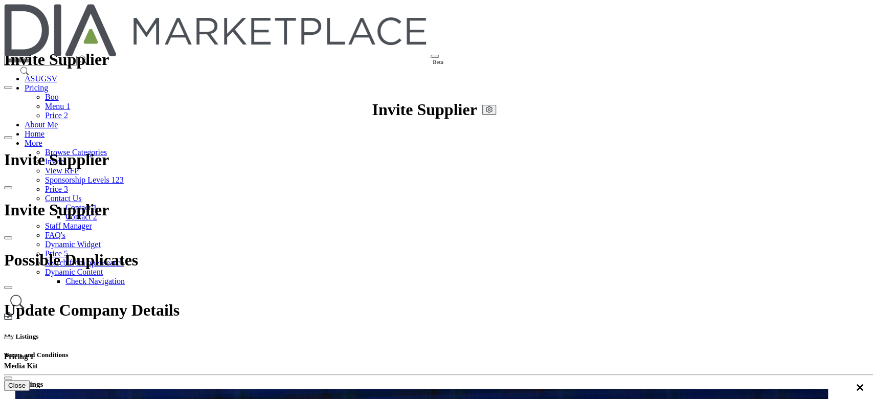
scroll to position [0, 0]
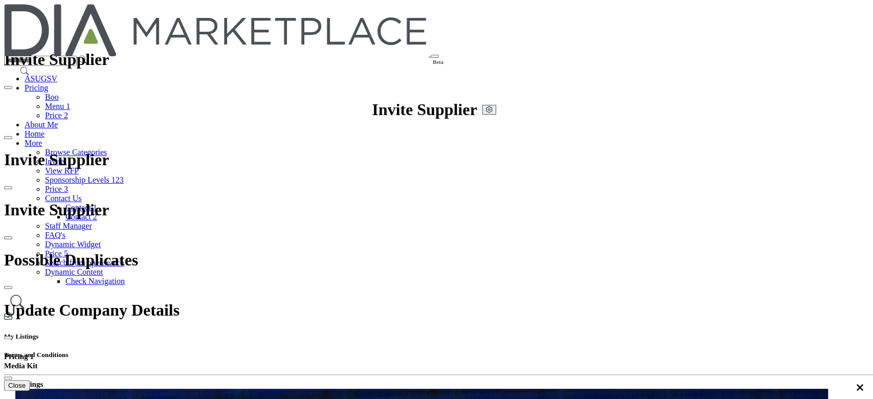
type input "******"
select select "*********"
type input "*"
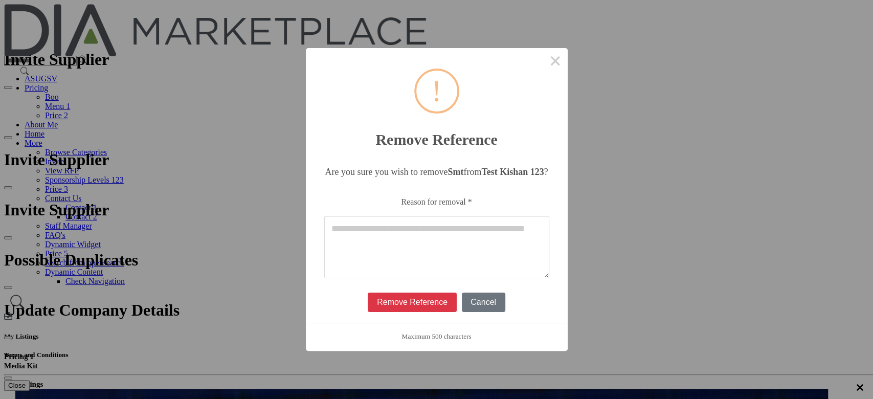
click at [456, 146] on textarea "Reason for removal *" at bounding box center [436, 247] width 225 height 62
type textarea "******"
click at [543, 69] on button "×" at bounding box center [555, 60] width 25 height 25
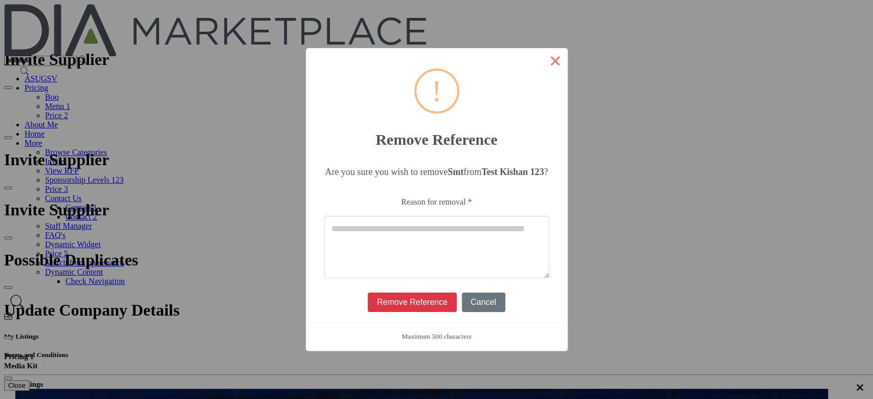
click at [543, 73] on button "×" at bounding box center [555, 60] width 25 height 25
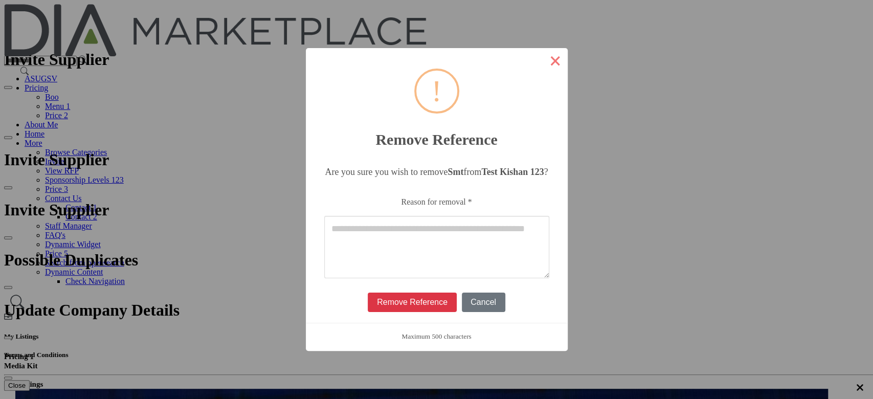
click at [543, 72] on button "×" at bounding box center [555, 60] width 25 height 25
